Goal: Task Accomplishment & Management: Use online tool/utility

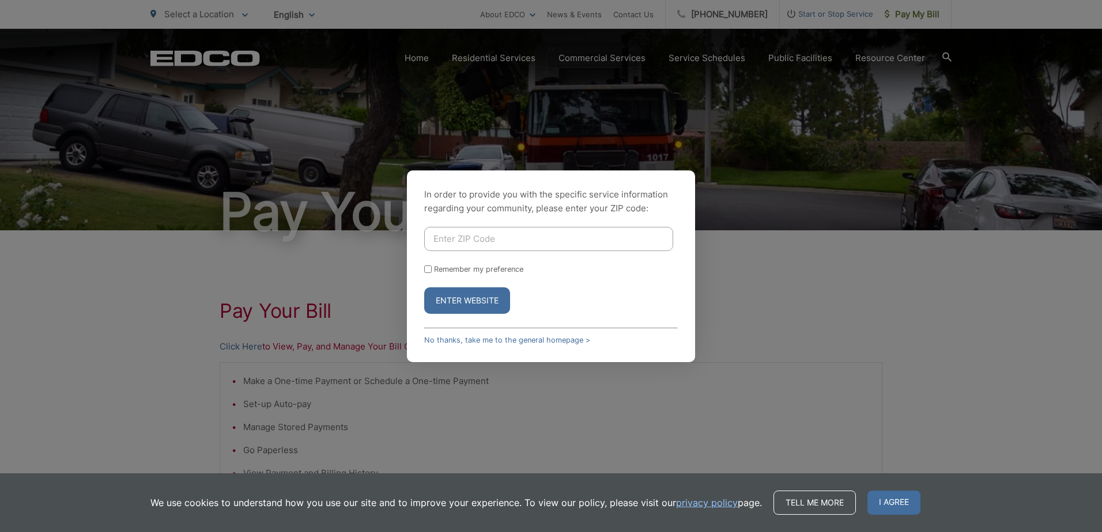
click at [461, 235] on input "Enter ZIP Code" at bounding box center [548, 239] width 249 height 24
type input "90638"
click at [430, 267] on input "Remember my preference" at bounding box center [427, 269] width 7 height 7
checkbox input "true"
click at [447, 294] on button "Enter Website" at bounding box center [467, 301] width 86 height 27
